Goal: Transaction & Acquisition: Purchase product/service

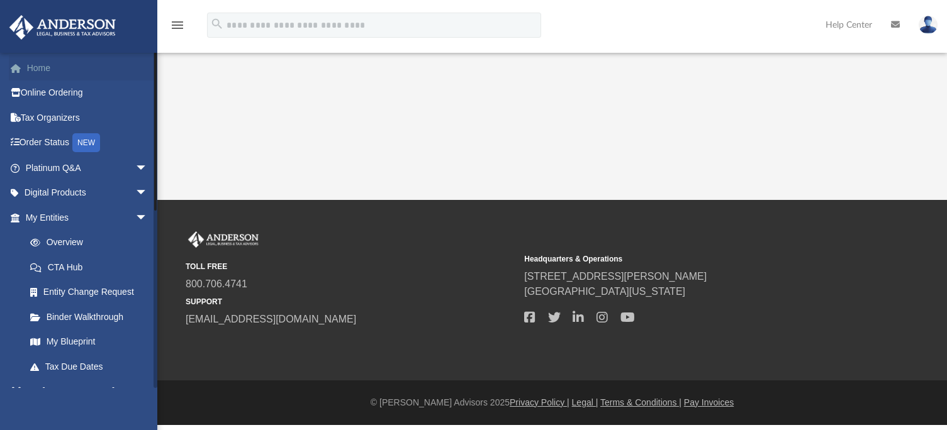
click at [31, 68] on link "Home" at bounding box center [88, 67] width 158 height 25
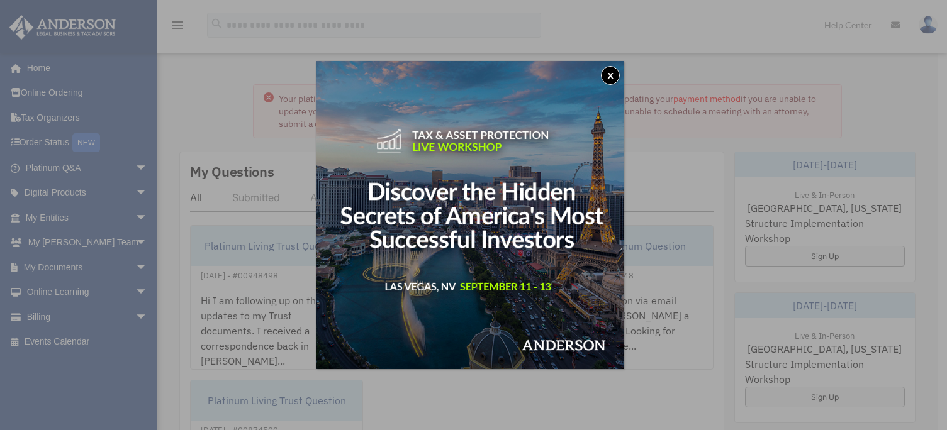
click at [614, 76] on button "x" at bounding box center [610, 75] width 19 height 19
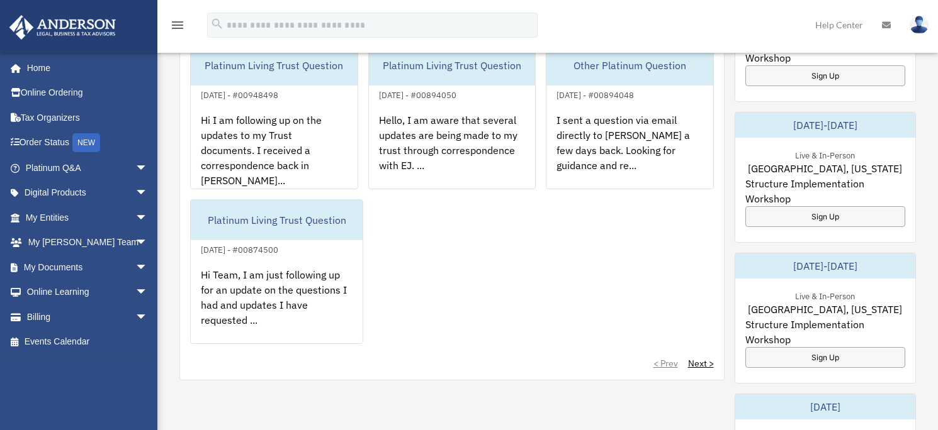
scroll to position [178, 0]
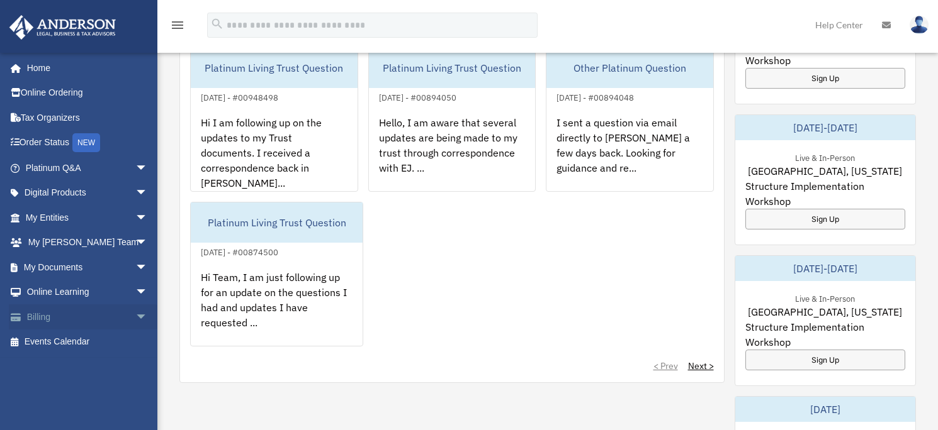
click at [87, 317] on link "Billing arrow_drop_down" at bounding box center [88, 317] width 158 height 25
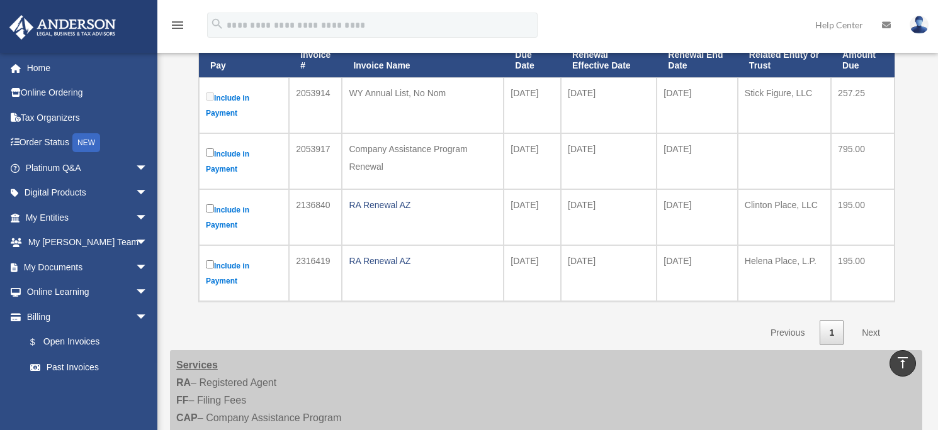
scroll to position [198, 0]
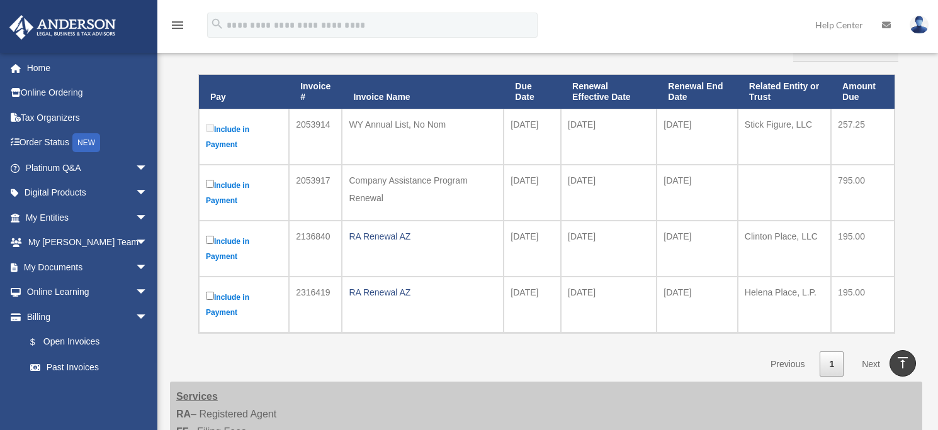
click at [209, 244] on label "Include in Payment" at bounding box center [244, 248] width 76 height 31
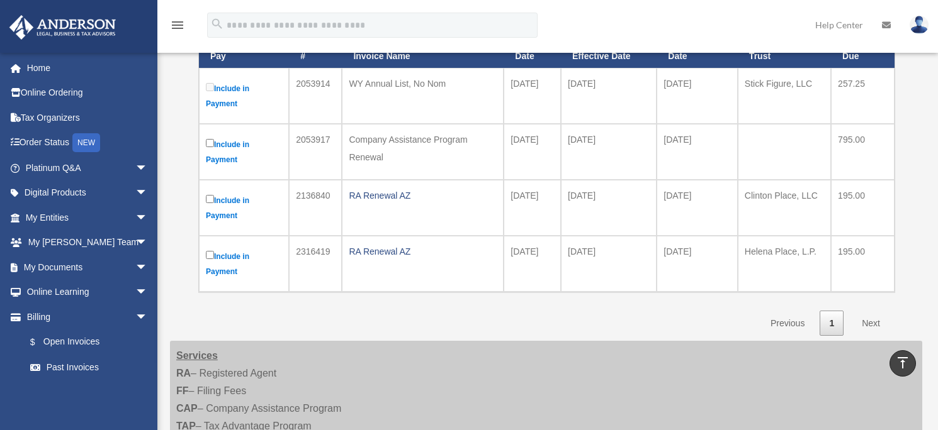
scroll to position [239, 0]
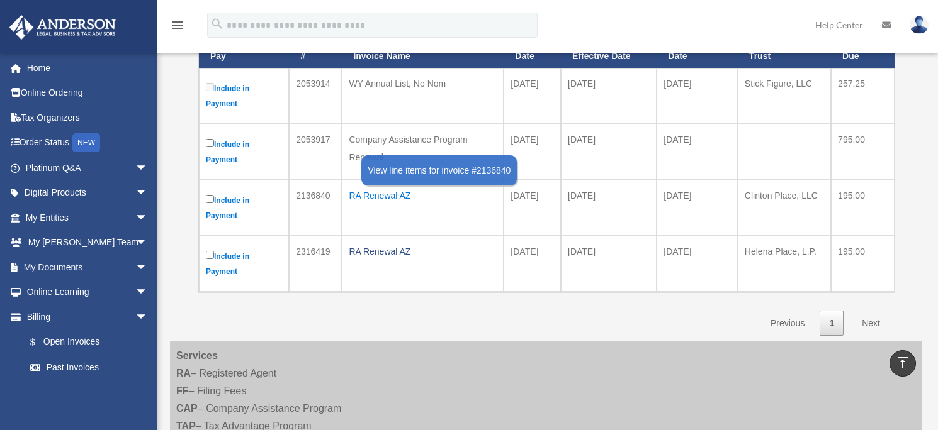
click at [385, 199] on div "RA Renewal AZ" at bounding box center [423, 196] width 148 height 18
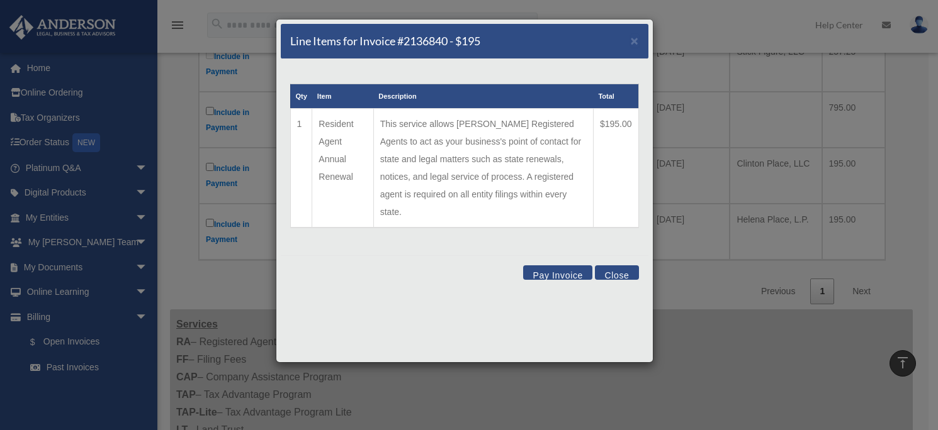
scroll to position [286, 0]
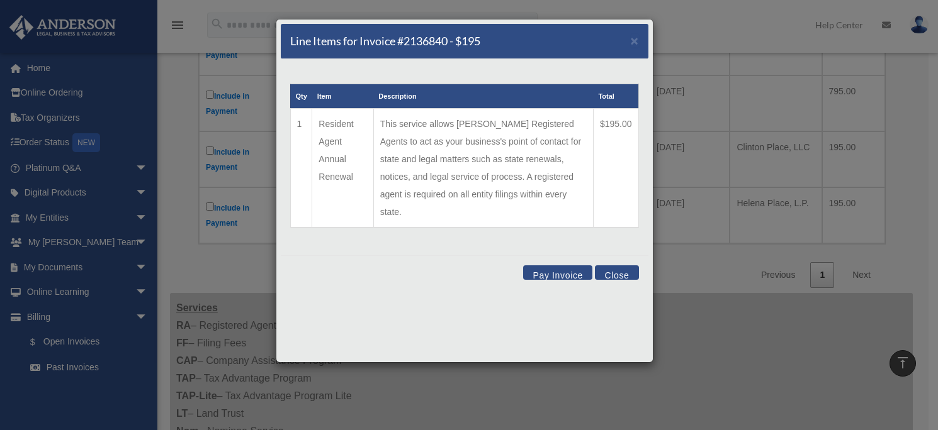
click at [567, 266] on button "Pay Invoice" at bounding box center [557, 273] width 69 height 14
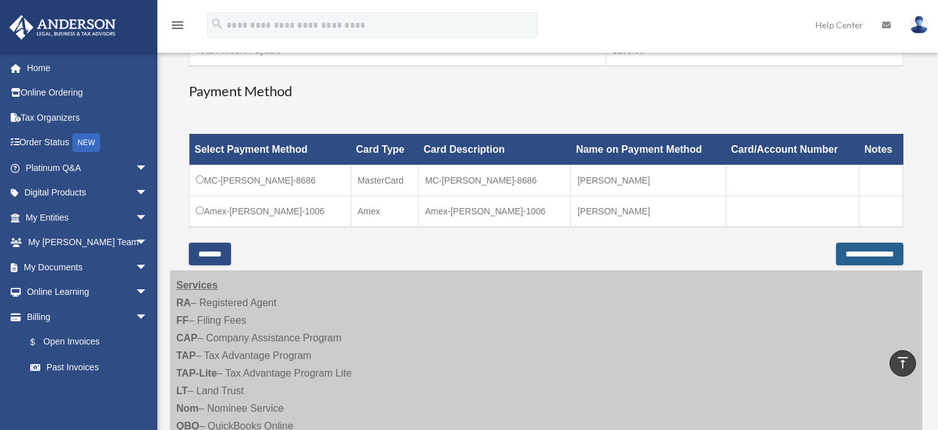
click at [857, 254] on input "**********" at bounding box center [869, 254] width 67 height 23
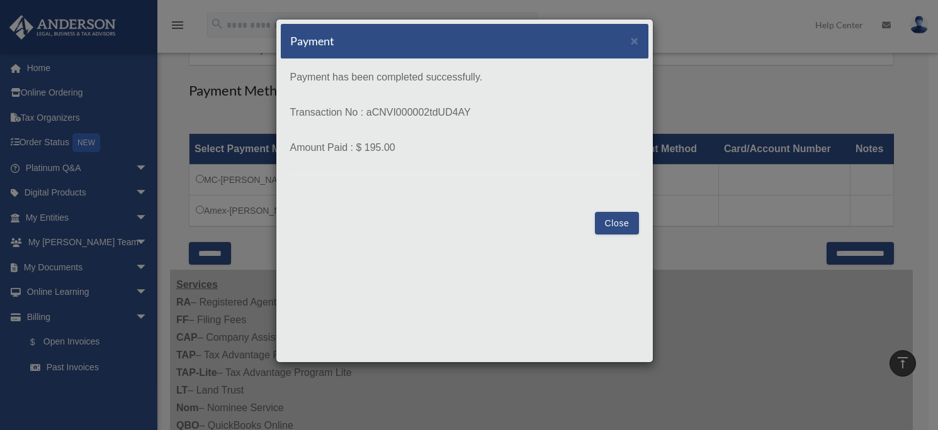
click at [621, 224] on button "Close" at bounding box center [616, 223] width 43 height 23
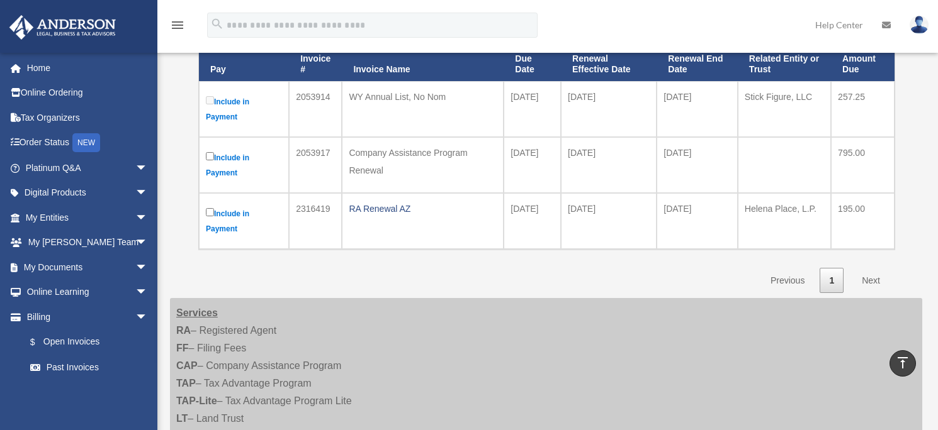
scroll to position [142, 0]
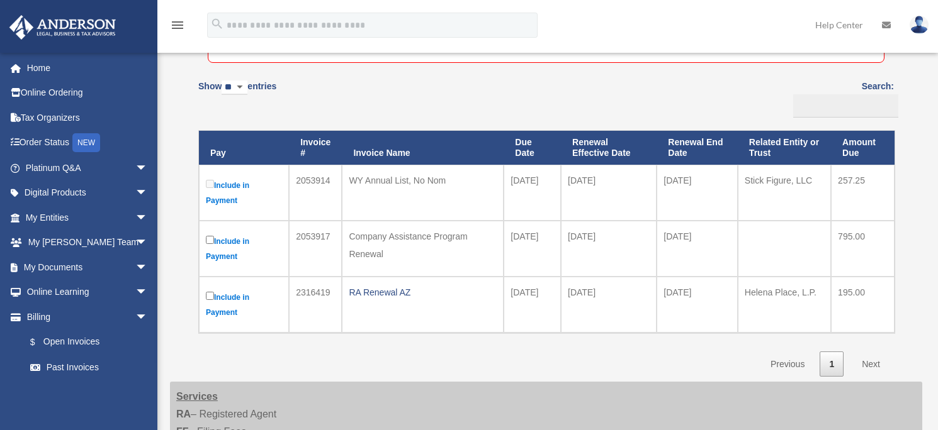
click at [228, 193] on label "Include in Payment" at bounding box center [244, 192] width 76 height 31
click at [242, 188] on label "Include in Payment" at bounding box center [244, 192] width 76 height 31
click at [232, 301] on label "Include in Payment" at bounding box center [244, 305] width 76 height 31
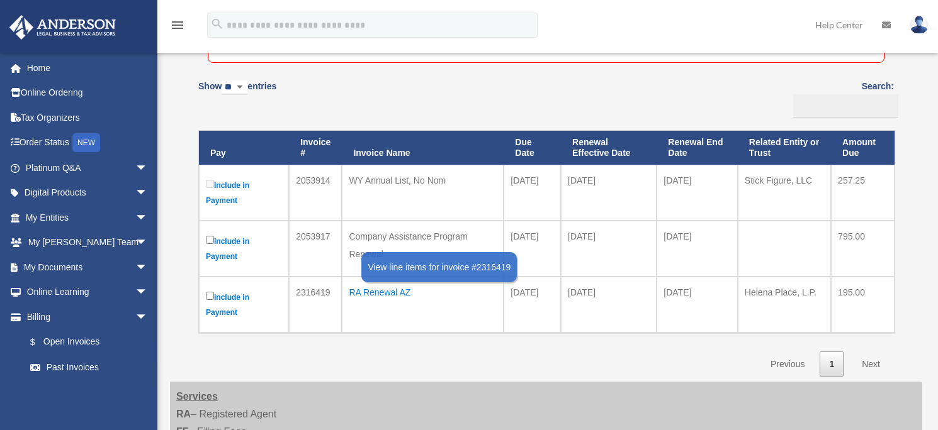
click at [386, 298] on div "RA Renewal AZ" at bounding box center [423, 293] width 148 height 18
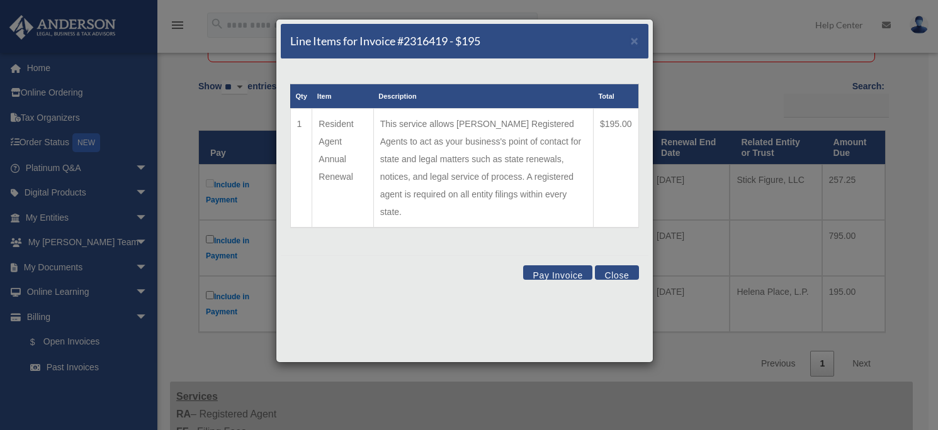
click at [624, 266] on button "Close" at bounding box center [616, 273] width 43 height 14
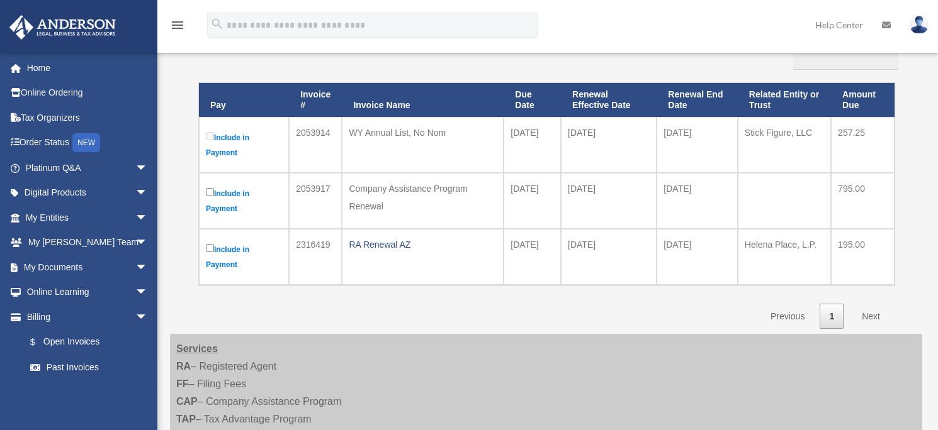
scroll to position [192, 0]
